Goal: Task Accomplishment & Management: Complete application form

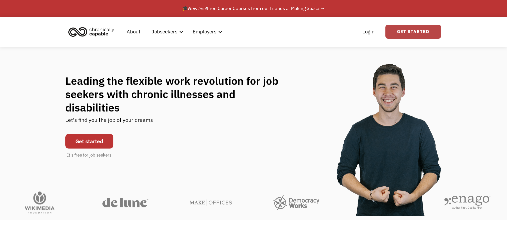
click at [421, 32] on link "Get Started" at bounding box center [413, 32] width 56 height 14
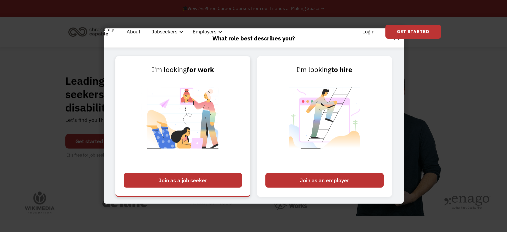
click at [218, 182] on div "Join as a job seeker" at bounding box center [183, 180] width 118 height 15
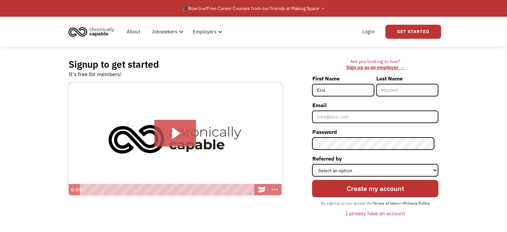
type input "Erol"
type input "Yalaz"
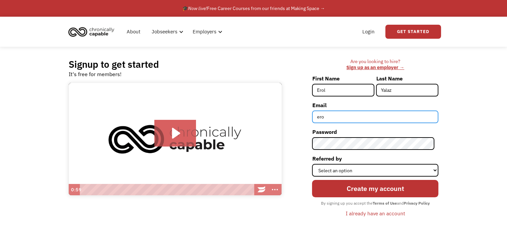
type input "EROLSYALAZ@GMAIL.COM"
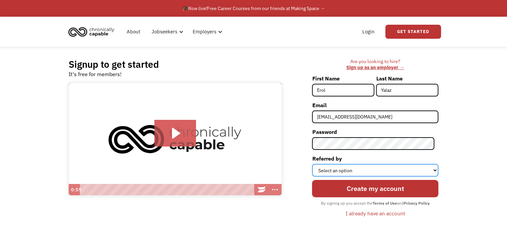
click at [359, 172] on select "Select an option Instagram Facebook Twitter Search Engine News Article Word of …" at bounding box center [375, 170] width 126 height 13
select select "Other"
click at [316, 164] on select "Select an option Instagram Facebook Twitter Search Engine News Article Word of …" at bounding box center [375, 170] width 126 height 13
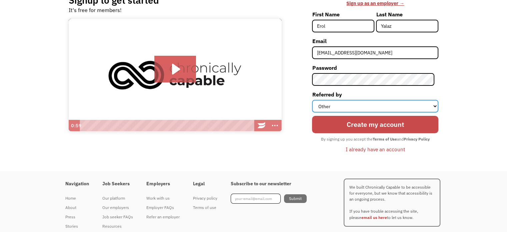
scroll to position [67, 0]
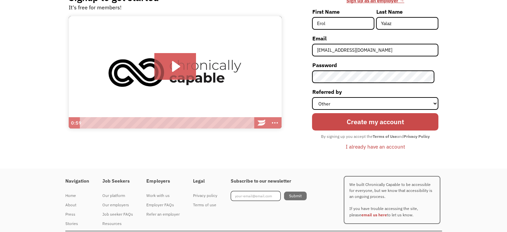
click at [361, 124] on input "Create my account" at bounding box center [375, 121] width 126 height 17
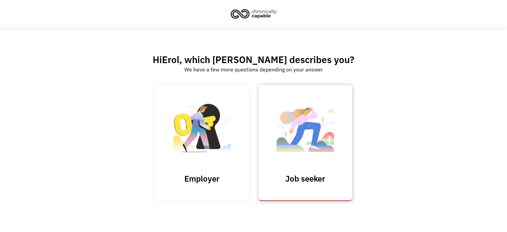
click at [294, 149] on img at bounding box center [305, 130] width 67 height 65
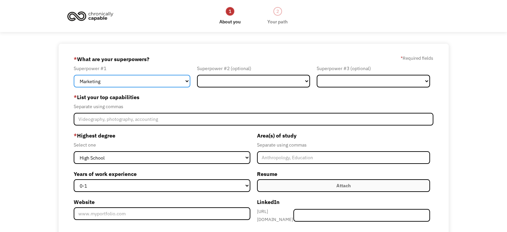
click at [179, 81] on select "Marketing Human Resources Finance Technology Operations Sales Industrial & Manu…" at bounding box center [132, 81] width 117 height 13
click at [74, 75] on select "Marketing Human Resources Finance Technology Operations Sales Industrial & Manu…" at bounding box center [132, 81] width 117 height 13
click at [178, 81] on select "Marketing Human Resources Finance Technology Operations Sales Industrial & Manu…" at bounding box center [132, 81] width 117 height 13
select select "Technology"
click at [74, 75] on select "Marketing Human Resources Finance Technology Operations Sales Industrial & Manu…" at bounding box center [132, 81] width 117 height 13
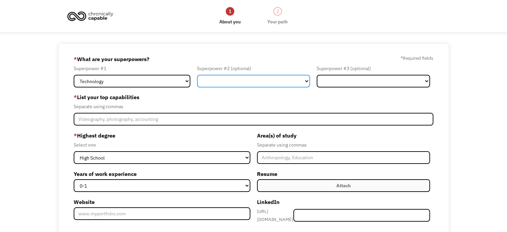
click at [272, 81] on select "Marketing Human Resources Finance Technology Operations Sales Industrial & Manu…" at bounding box center [253, 81] width 113 height 13
select select "Sales"
click at [197, 75] on select "Marketing Human Resources Finance Technology Operations Sales Industrial & Manu…" at bounding box center [253, 81] width 113 height 13
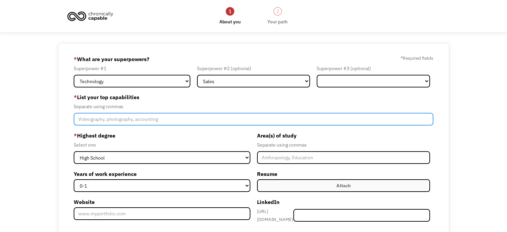
click at [144, 119] on input "Member-Create-Step1" at bounding box center [254, 119] width 360 height 13
type input "C"
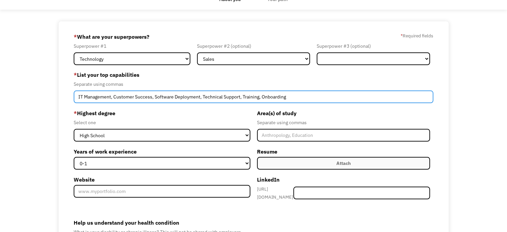
scroll to position [67, 0]
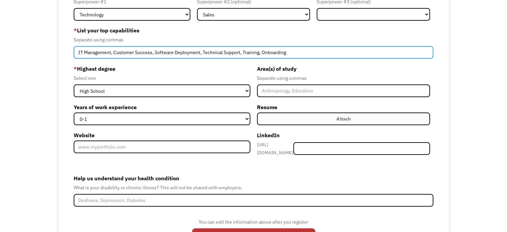
type input "IT Management, Customer Success, Software Deployment, Technical Support, Traini…"
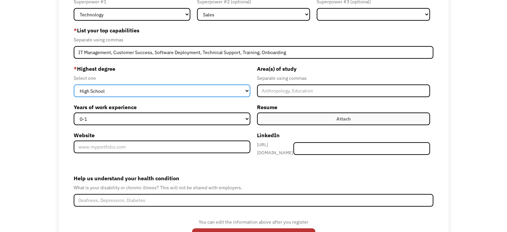
click at [160, 88] on select "High School Associates Bachelors Master's PhD" at bounding box center [162, 90] width 176 height 13
select select "bachelors"
click at [74, 84] on select "High School Associates Bachelors Master's PhD" at bounding box center [162, 90] width 176 height 13
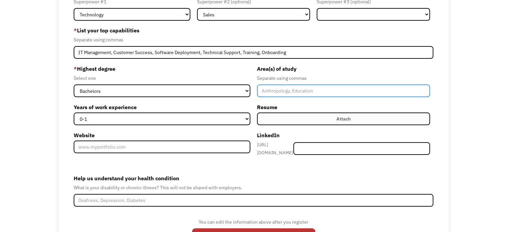
click at [292, 89] on input "Member-Create-Step1" at bounding box center [343, 90] width 173 height 13
type input "Computer Science"
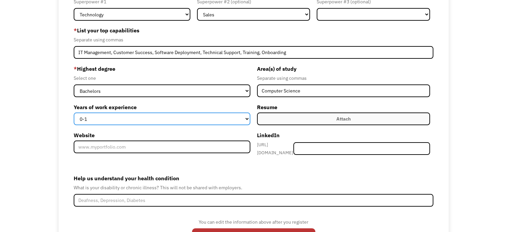
click at [240, 117] on select "0-1 2-4 5-10 11-15 15+" at bounding box center [162, 118] width 176 height 13
select select "15+"
click at [74, 112] on select "0-1 2-4 5-10 11-15 15+" at bounding box center [162, 118] width 176 height 13
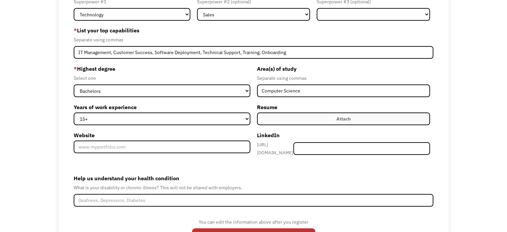
click at [307, 117] on label "Attach" at bounding box center [343, 118] width 173 height 13
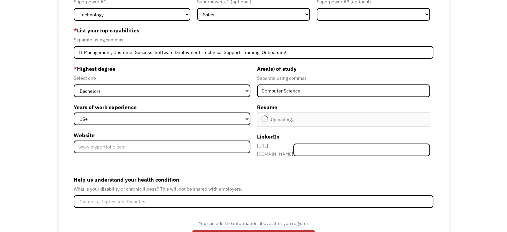
type input "Continue"
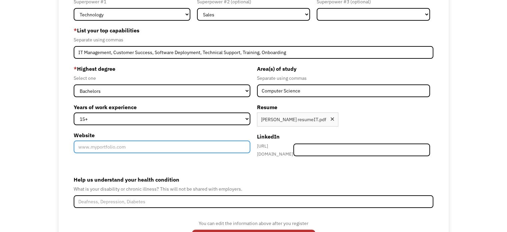
click at [203, 144] on input "Website" at bounding box center [162, 146] width 176 height 13
type input "www.discussoftware.com"
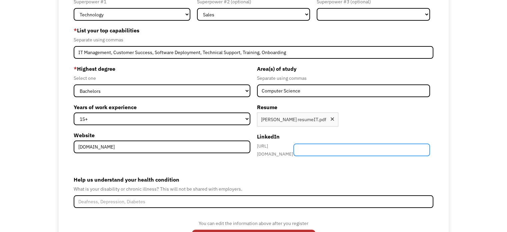
click at [355, 148] on input "Member-Create-Step1" at bounding box center [361, 149] width 137 height 13
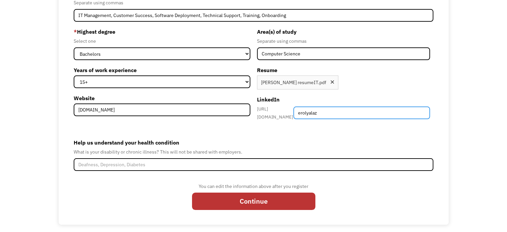
scroll to position [104, 0]
type input "erolyalaz"
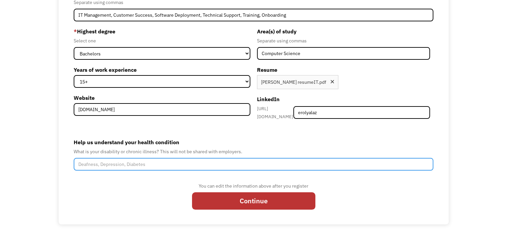
click at [153, 158] on input "Help us understand your health condition" at bounding box center [254, 164] width 360 height 13
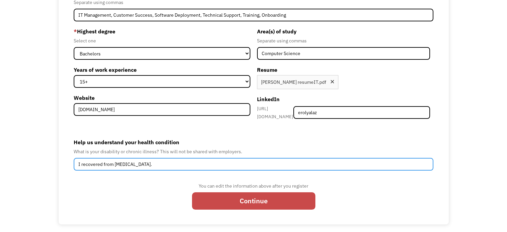
type input "I recovered from prostate cancer."
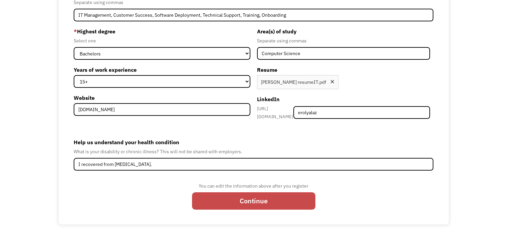
click at [224, 193] on input "Continue" at bounding box center [253, 200] width 123 height 17
type input "Please wait..."
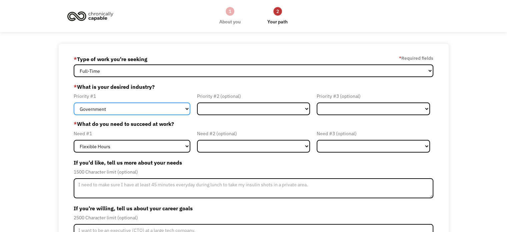
click at [160, 112] on select "Government Finance & Insurance Health & Social Care Tech & Engineering Creative…" at bounding box center [132, 108] width 117 height 13
select select "Tech & Engineering"
click at [74, 102] on select "Government Finance & Insurance Health & Social Care Tech & Engineering Creative…" at bounding box center [132, 108] width 117 height 13
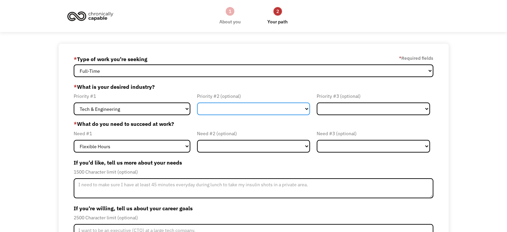
click at [219, 111] on select "Government Finance & Insurance Health & Social Care Tech & Engineering Creative…" at bounding box center [253, 108] width 113 height 13
select select "Government"
click at [197, 102] on select "Government Finance & Insurance Health & Social Care Tech & Engineering Creative…" at bounding box center [253, 108] width 113 height 13
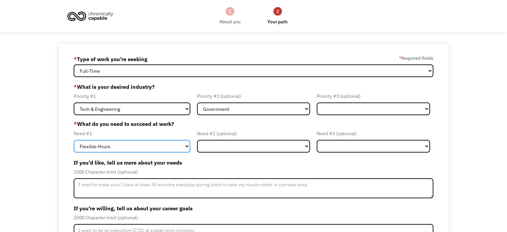
click at [169, 148] on select "Flexible Hours Remote Work Service Animal On-site Accommodations Visual Support…" at bounding box center [132, 146] width 117 height 13
select select "Remote Work"
click at [74, 140] on select "Flexible Hours Remote Work Service Animal On-site Accommodations Visual Support…" at bounding box center [132, 146] width 117 height 13
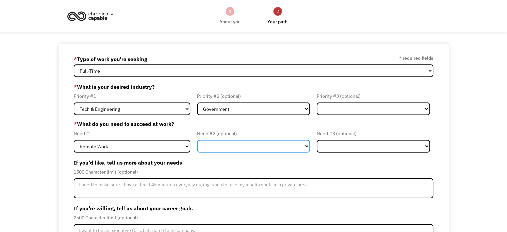
click at [252, 146] on select "Flexible Hours Remote Work Service Animal On-site Accommodations Visual Support…" at bounding box center [253, 146] width 113 height 13
select select "Flexible Hours"
click at [197, 140] on select "Flexible Hours Remote Work Service Animal On-site Accommodations Visual Support…" at bounding box center [253, 146] width 113 height 13
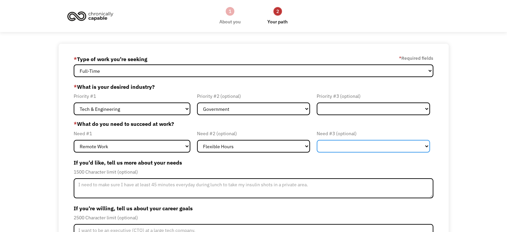
click at [379, 149] on select "Flexible Hours Remote Work Service Animal On-site Accommodations Visual Support…" at bounding box center [373, 146] width 113 height 13
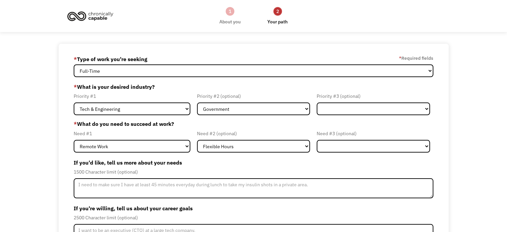
click at [34, 170] on div "68af5bb033cdcd068a3879d6 erolsyalaz@gmail.com Erol Yalaz * Type of work you're …" at bounding box center [253, 171] width 507 height 254
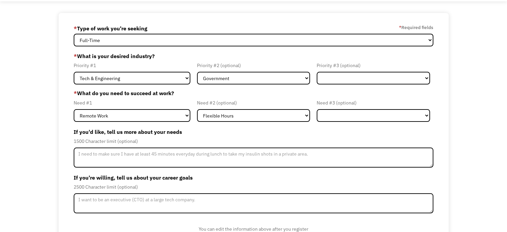
scroll to position [65, 0]
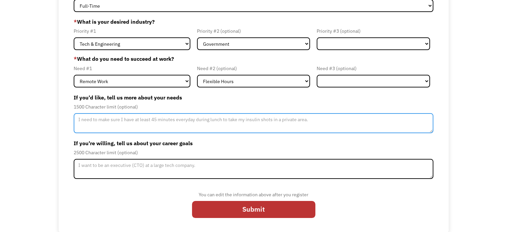
click at [85, 122] on textarea "Member-Update-Form-Step2" at bounding box center [254, 123] width 360 height 20
type textarea "i"
type textarea "I"
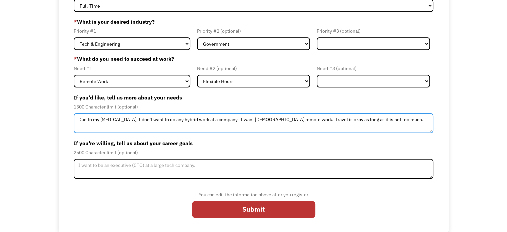
type textarea "Due to my cancer, I don't want to do any hybrid work at a company. I want full …"
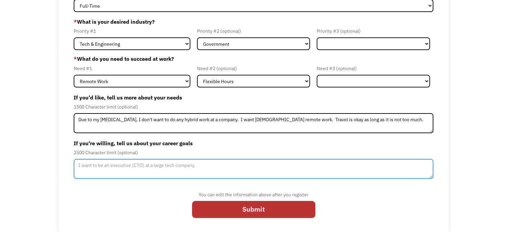
click at [93, 165] on textarea "Member-Update-Form-Step2" at bounding box center [254, 169] width 360 height 20
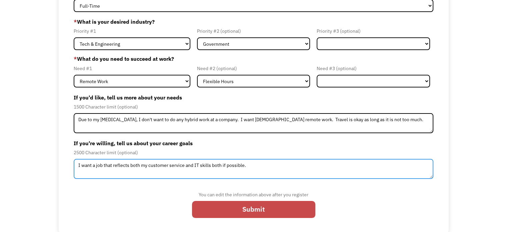
type textarea "I want a job that reflects both my customer service and IT skills both if possi…"
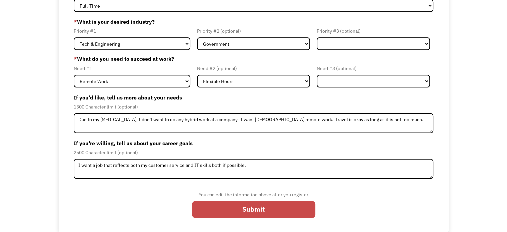
click at [212, 203] on input "Submit" at bounding box center [253, 209] width 123 height 17
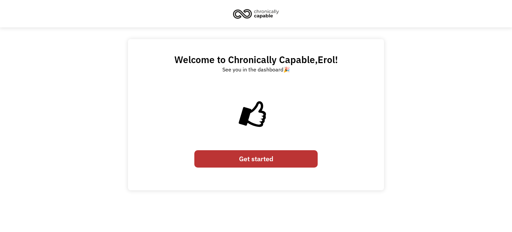
click at [255, 151] on link "Get started" at bounding box center [255, 158] width 123 height 17
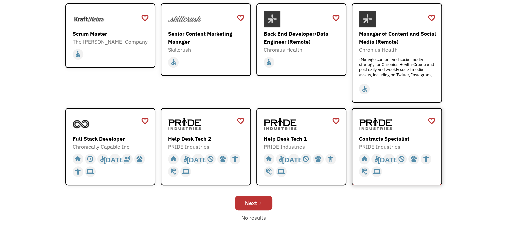
scroll to position [167, 0]
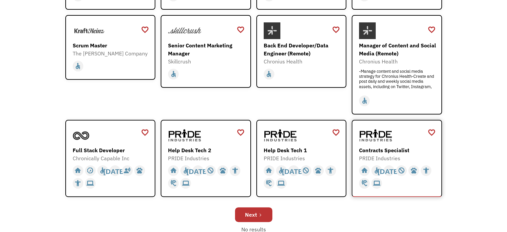
click at [387, 133] on img at bounding box center [375, 135] width 33 height 17
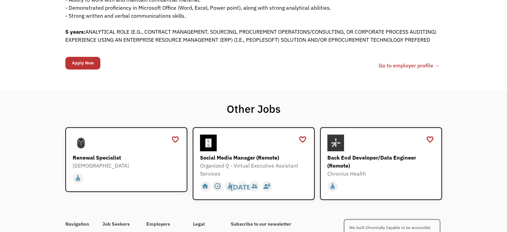
scroll to position [400, 0]
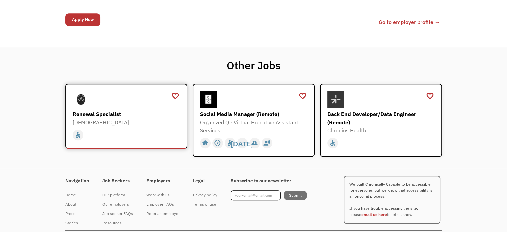
click at [111, 135] on div "home slow_motion_video accessible today not_interested supervisor_account recor…" at bounding box center [127, 133] width 109 height 15
click at [109, 118] on div "Renewal Specialist" at bounding box center [127, 114] width 109 height 8
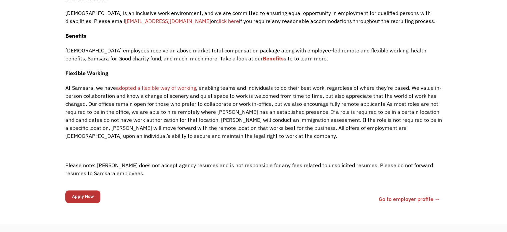
scroll to position [800, 0]
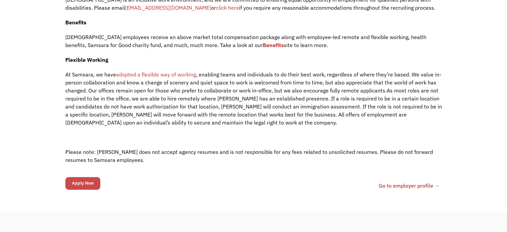
click at [90, 177] on input "Apply Now" at bounding box center [82, 183] width 35 height 13
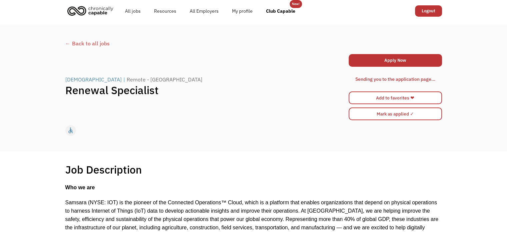
scroll to position [0, 0]
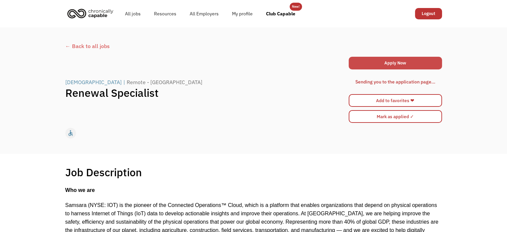
click at [392, 61] on link "Apply Now" at bounding box center [395, 63] width 93 height 13
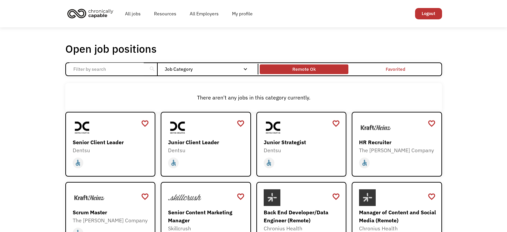
click at [312, 73] on div "Remote Ok" at bounding box center [303, 69] width 23 height 8
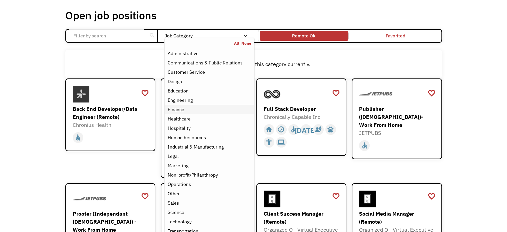
scroll to position [67, 0]
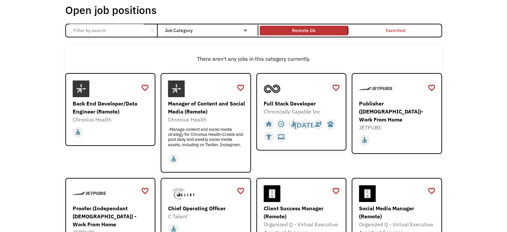
scroll to position [0, 0]
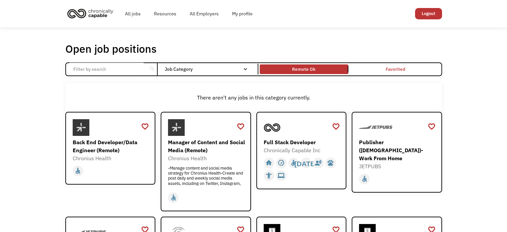
click at [87, 69] on input "Email Form" at bounding box center [106, 69] width 74 height 13
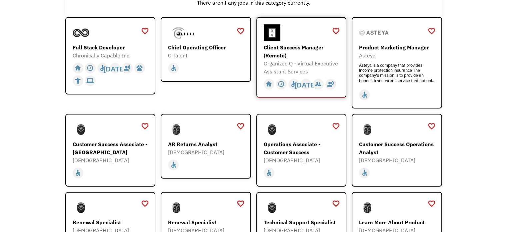
scroll to position [100, 0]
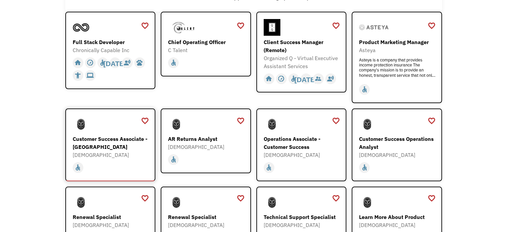
type input "customer"
click at [115, 135] on div "Customer Success Associate - [GEOGRAPHIC_DATA]" at bounding box center [111, 143] width 77 height 16
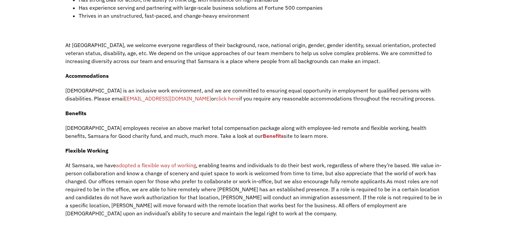
scroll to position [866, 0]
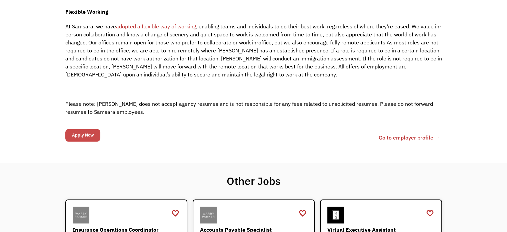
click at [85, 129] on input "Apply Now" at bounding box center [82, 135] width 35 height 13
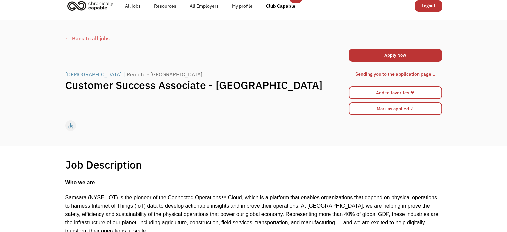
scroll to position [0, 0]
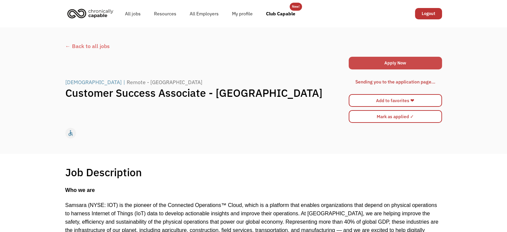
click at [379, 67] on link "Apply Now" at bounding box center [395, 63] width 93 height 13
